Goal: Navigation & Orientation: Find specific page/section

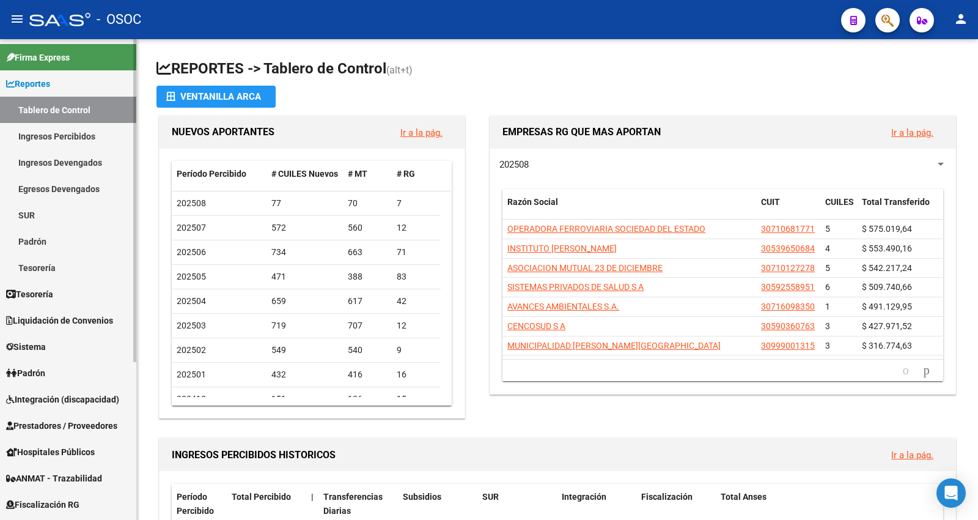
click at [59, 105] on link "Tablero de Control" at bounding box center [68, 110] width 136 height 26
click at [38, 289] on span "Tesorería" at bounding box center [29, 293] width 47 height 13
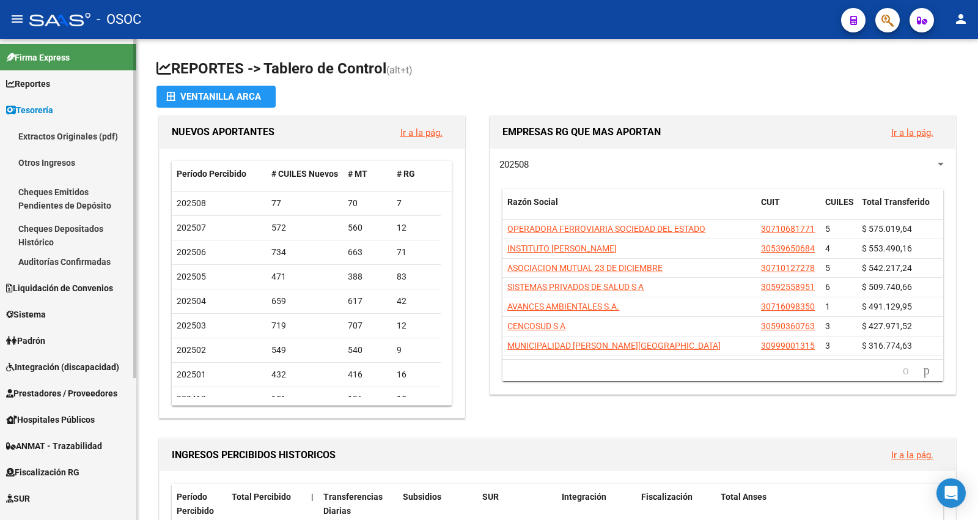
click at [72, 262] on link "Auditorías Confirmadas" at bounding box center [68, 261] width 136 height 26
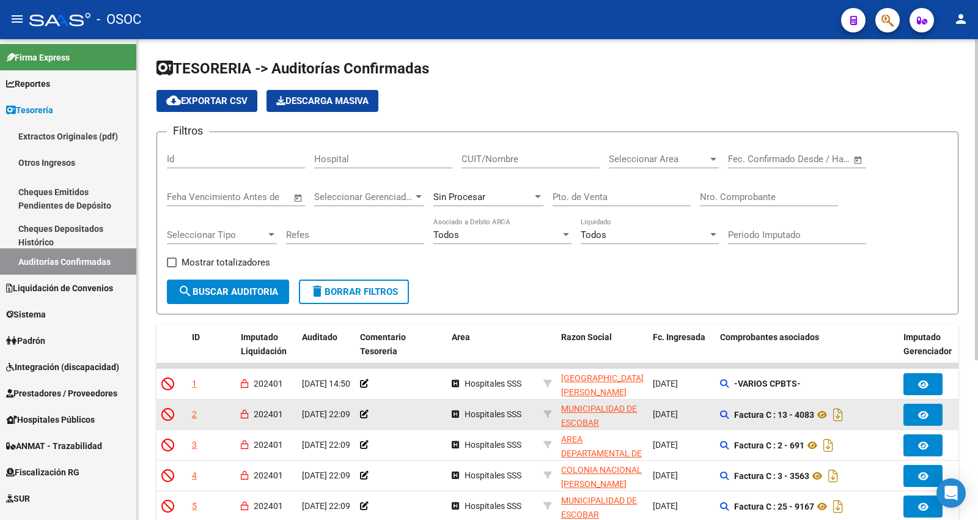
scroll to position [239, 0]
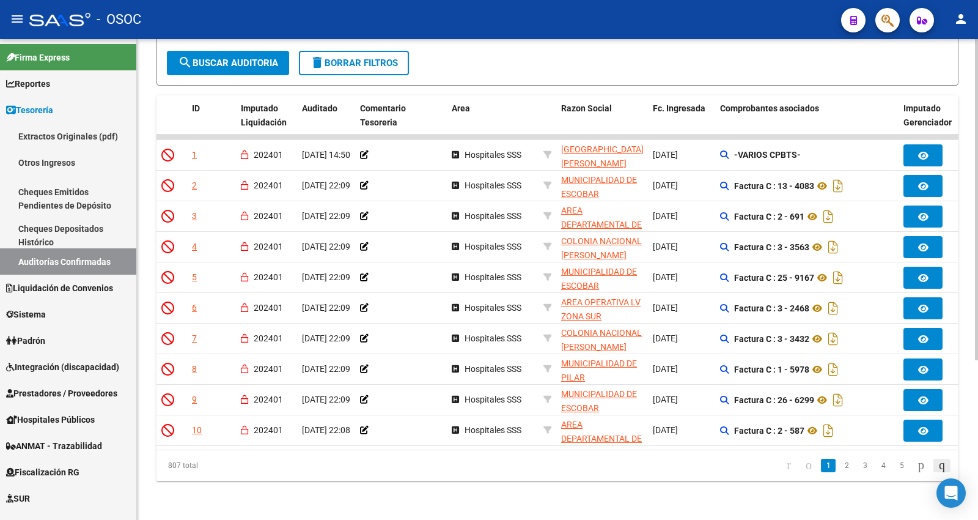
click at [937, 460] on icon "go to last page" at bounding box center [942, 464] width 10 height 15
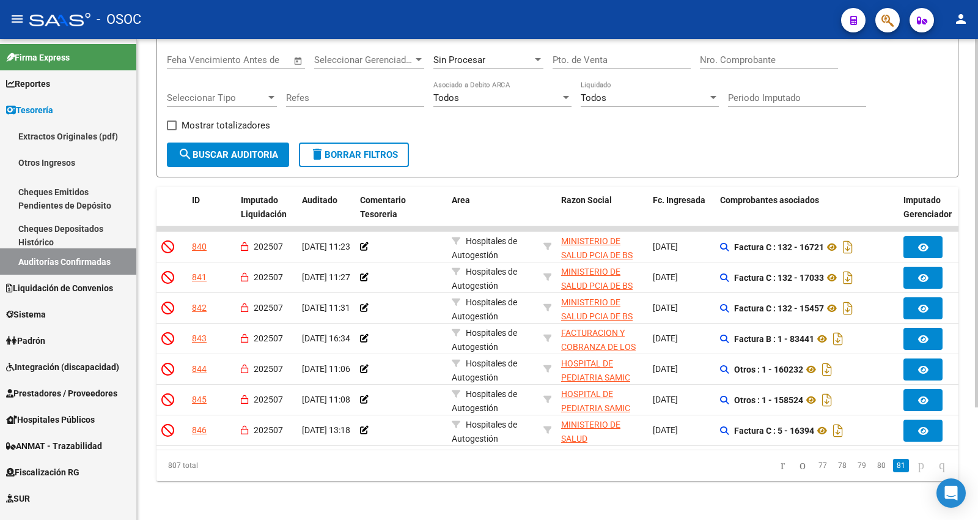
scroll to position [147, 0]
click at [874, 466] on link "80" at bounding box center [882, 464] width 16 height 13
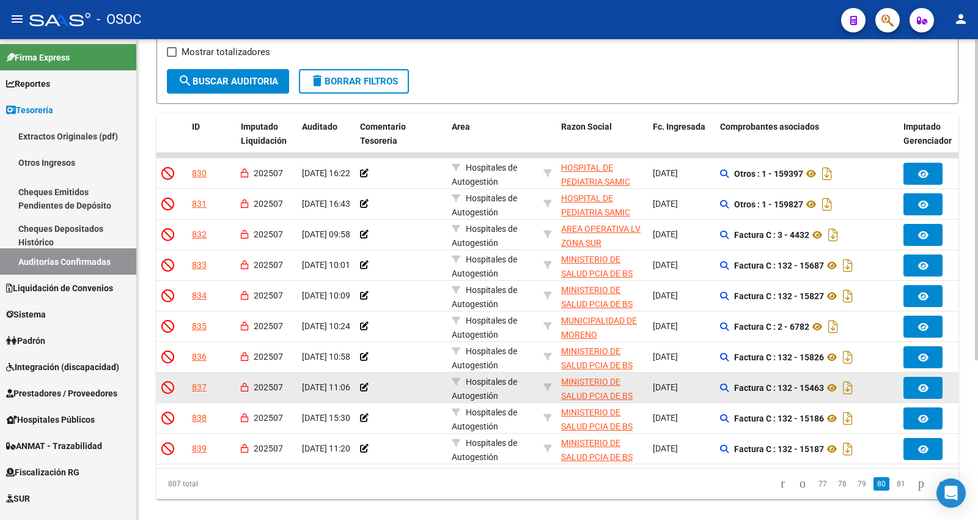
scroll to position [239, 0]
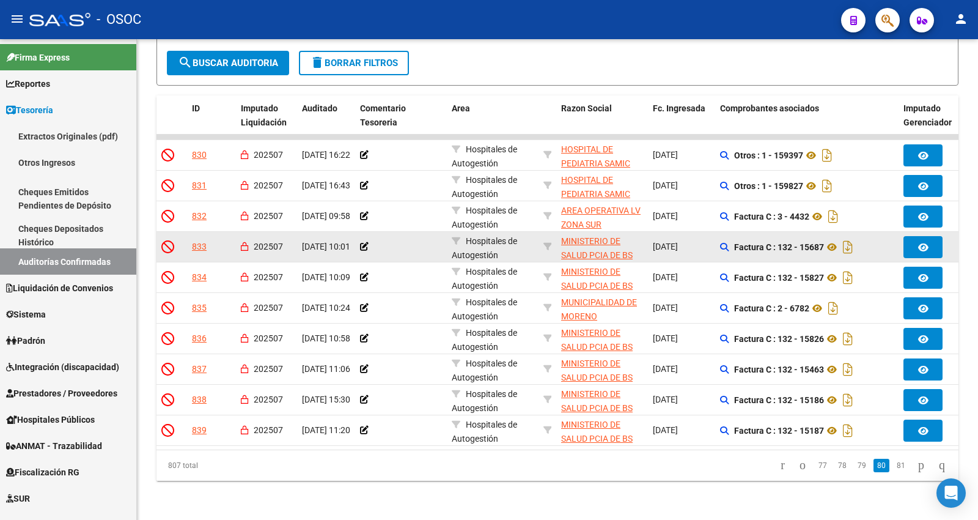
drag, startPoint x: 894, startPoint y: 466, endPoint x: 879, endPoint y: 235, distance: 231.5
click at [894, 466] on link "81" at bounding box center [901, 464] width 16 height 13
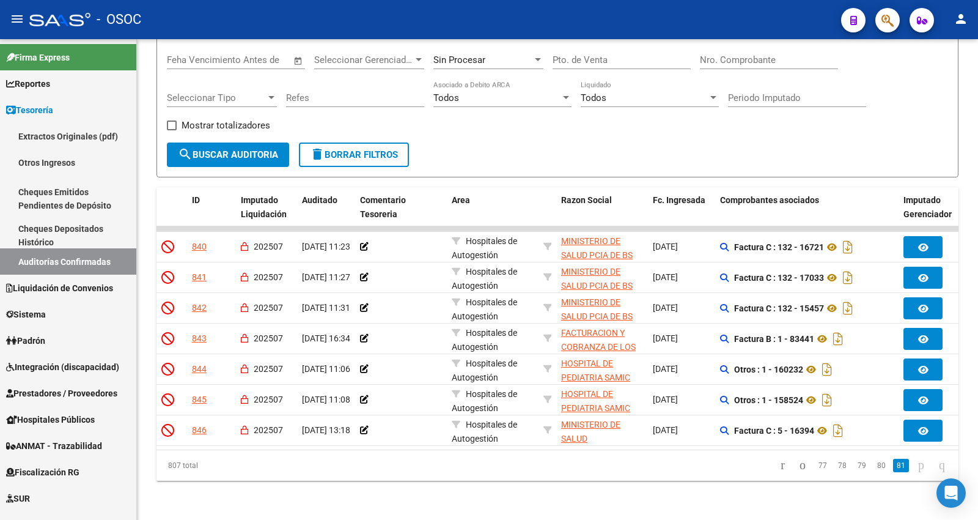
scroll to position [147, 0]
click at [852, 468] on li "79" at bounding box center [862, 465] width 20 height 21
drag, startPoint x: 845, startPoint y: 468, endPoint x: 846, endPoint y: 458, distance: 9.2
click at [854, 468] on link "79" at bounding box center [862, 464] width 16 height 13
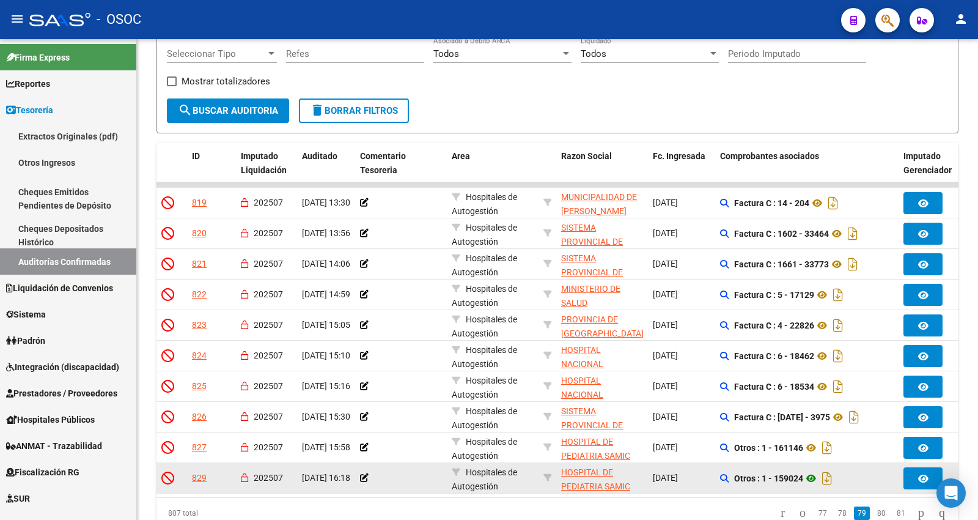
scroll to position [239, 0]
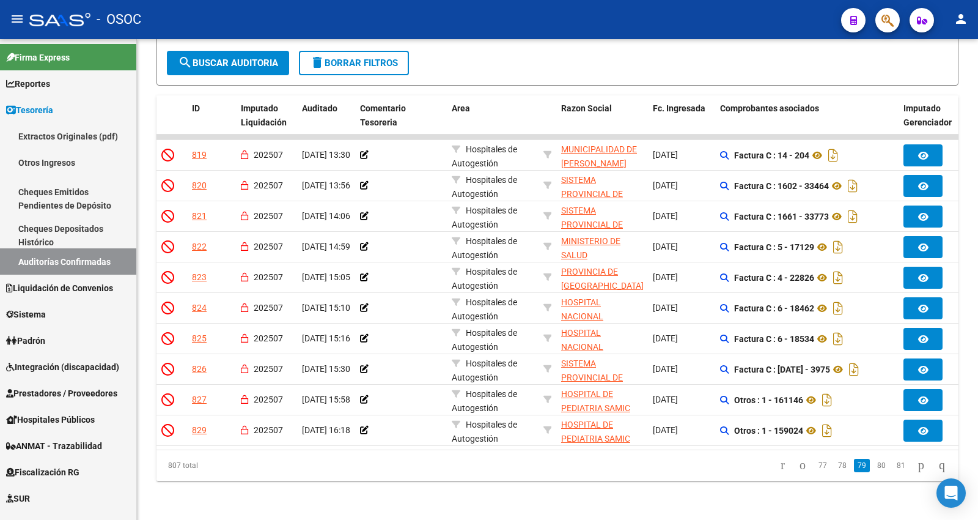
click at [833, 457] on li "78" at bounding box center [843, 465] width 20 height 21
click at [834, 462] on link "78" at bounding box center [842, 464] width 16 height 13
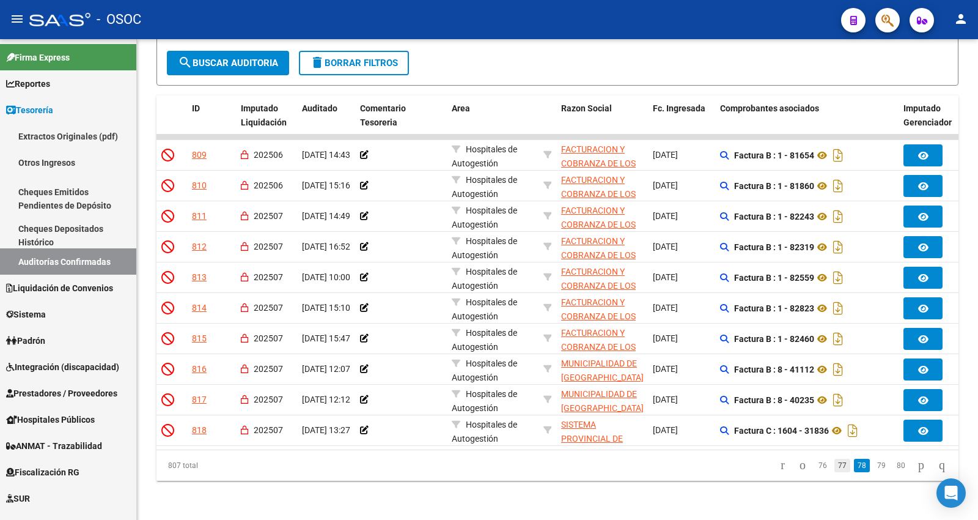
click at [834, 462] on link "77" at bounding box center [842, 464] width 16 height 13
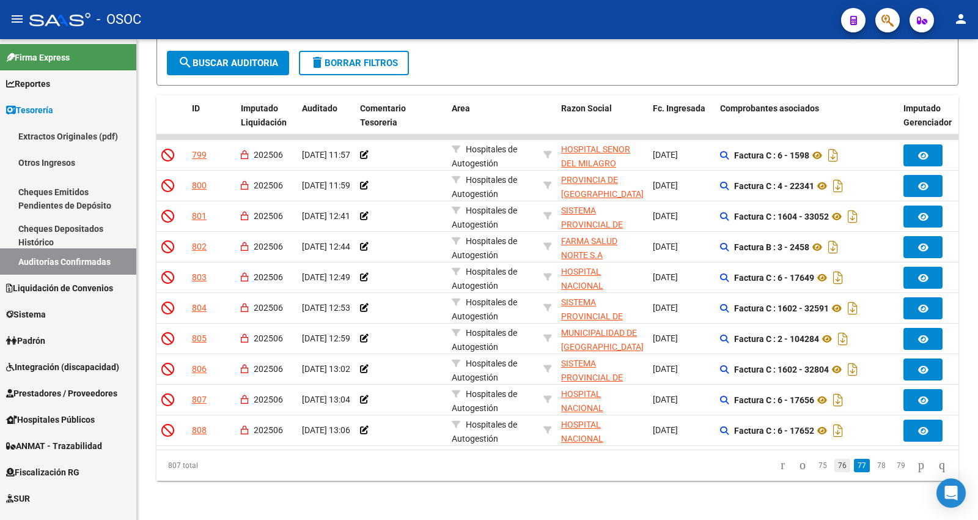
click at [834, 462] on link "76" at bounding box center [842, 464] width 16 height 13
